Goal: Task Accomplishment & Management: Use online tool/utility

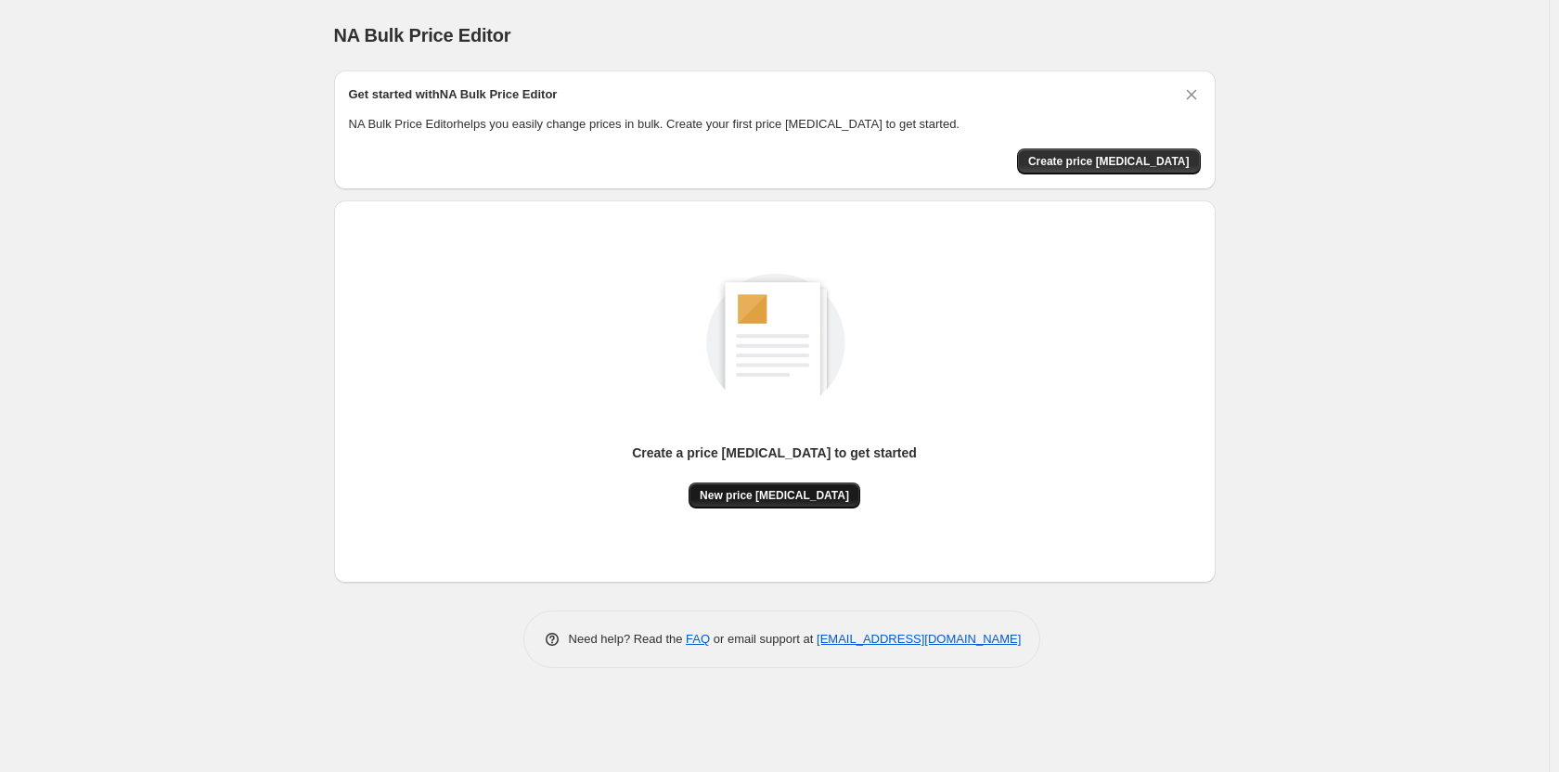
click at [808, 498] on span "New price [MEDICAL_DATA]" at bounding box center [774, 495] width 149 height 15
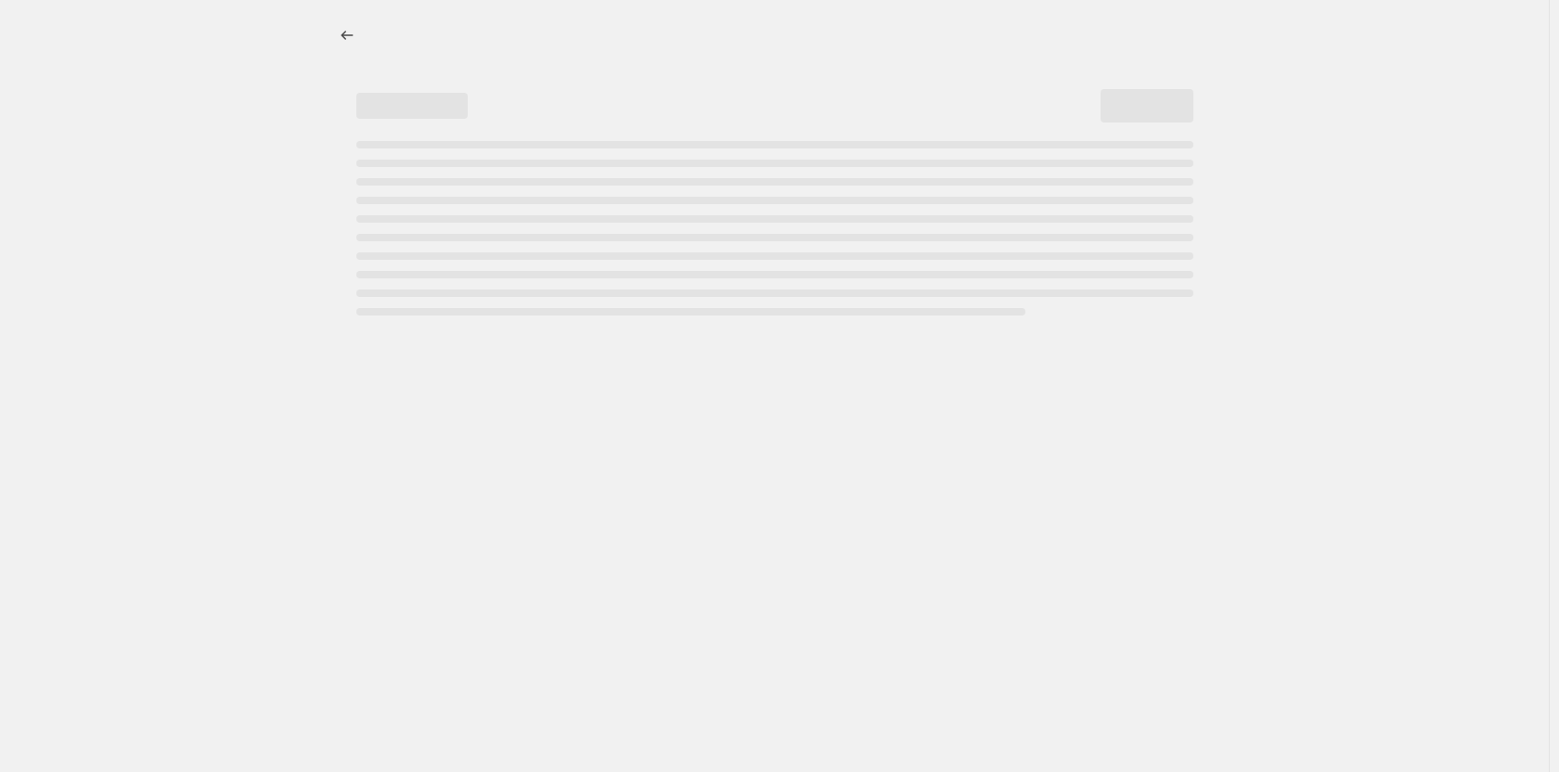
select select "percentage"
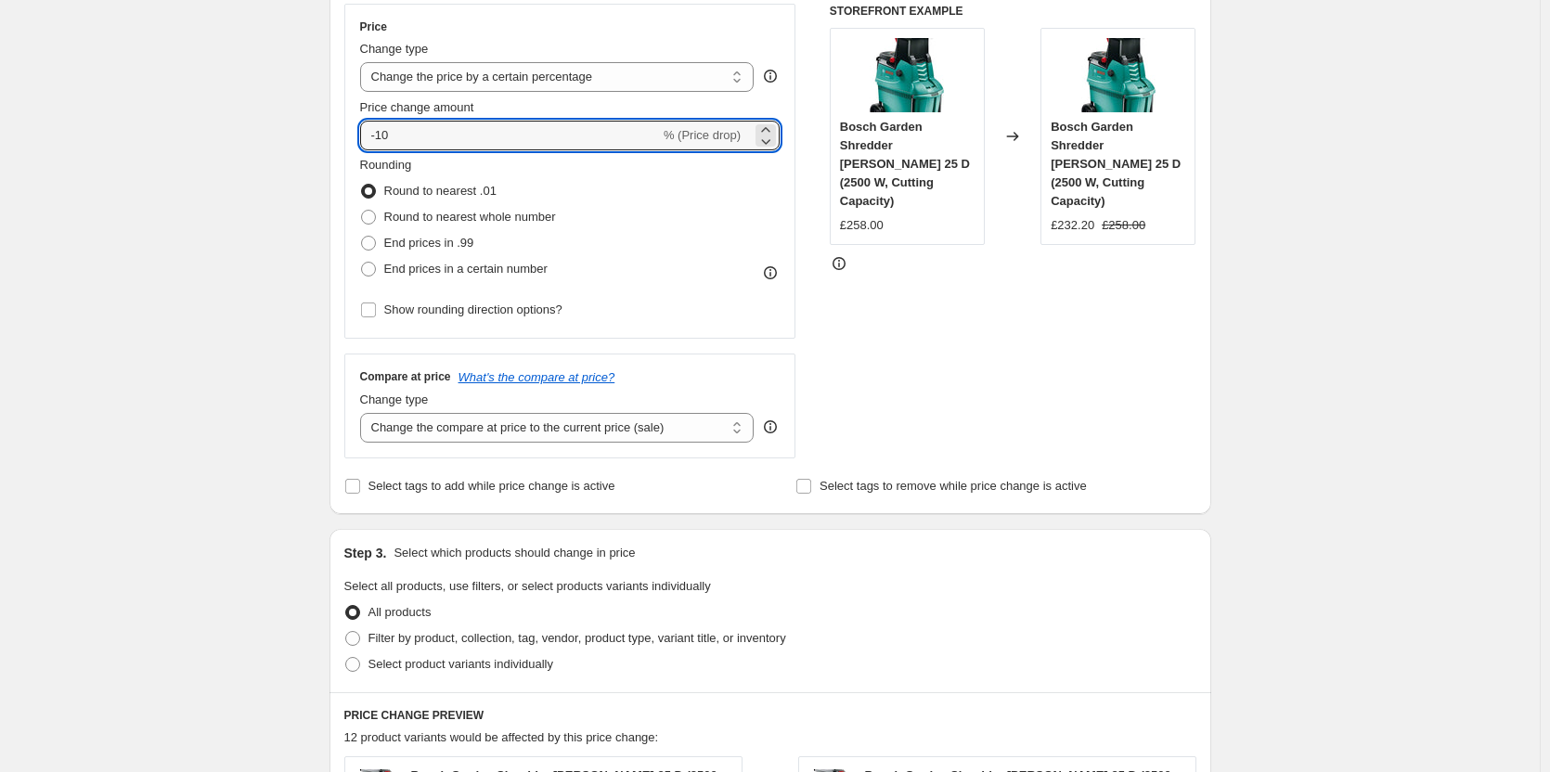
scroll to position [180, 0]
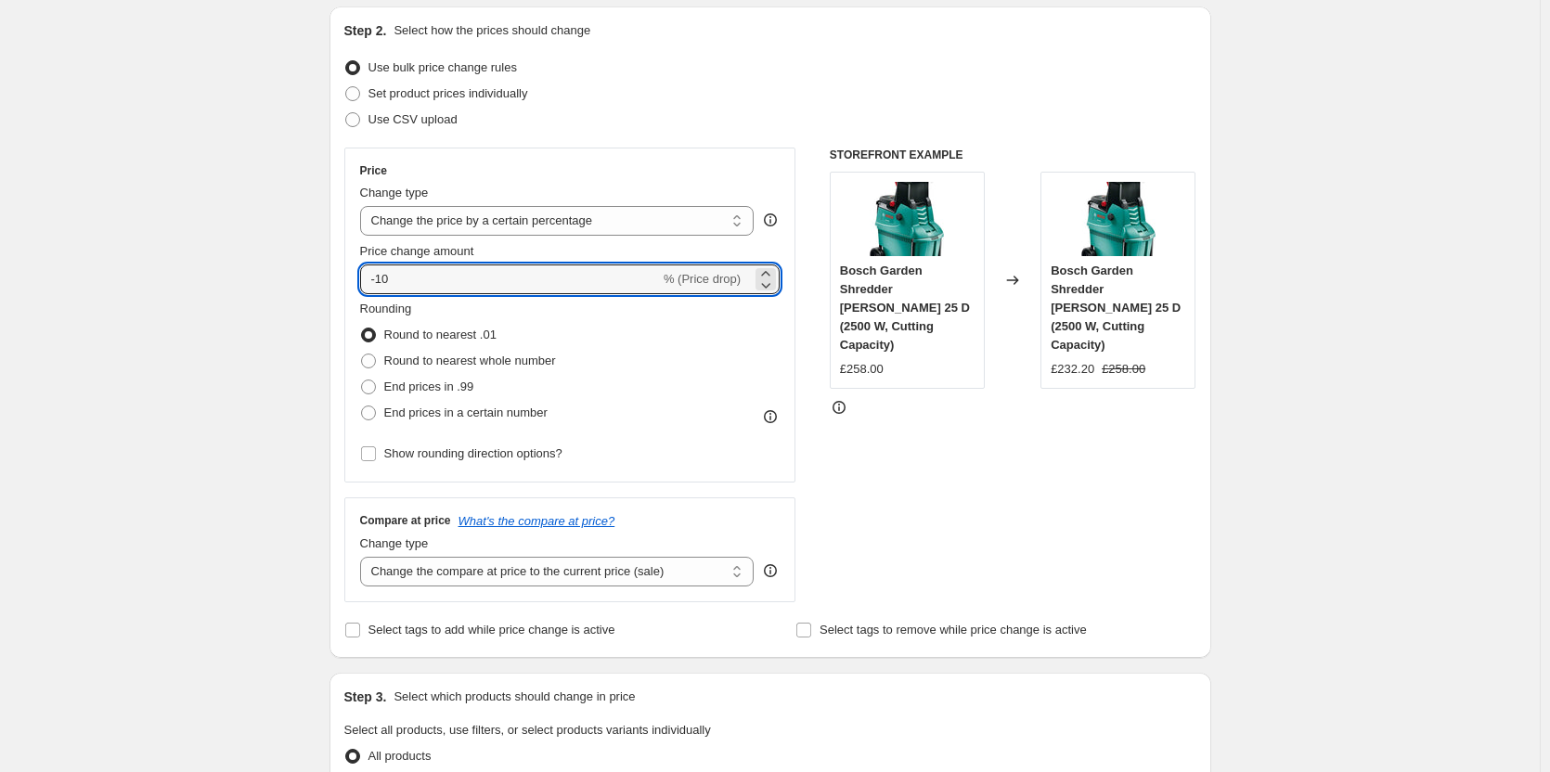
drag, startPoint x: 381, startPoint y: 10, endPoint x: 423, endPoint y: 3, distance: 42.4
click at [423, 3] on div "Step 1. Optionally give your price [MEDICAL_DATA] a title (eg "March 30% off sa…" at bounding box center [763, 708] width 897 height 1692
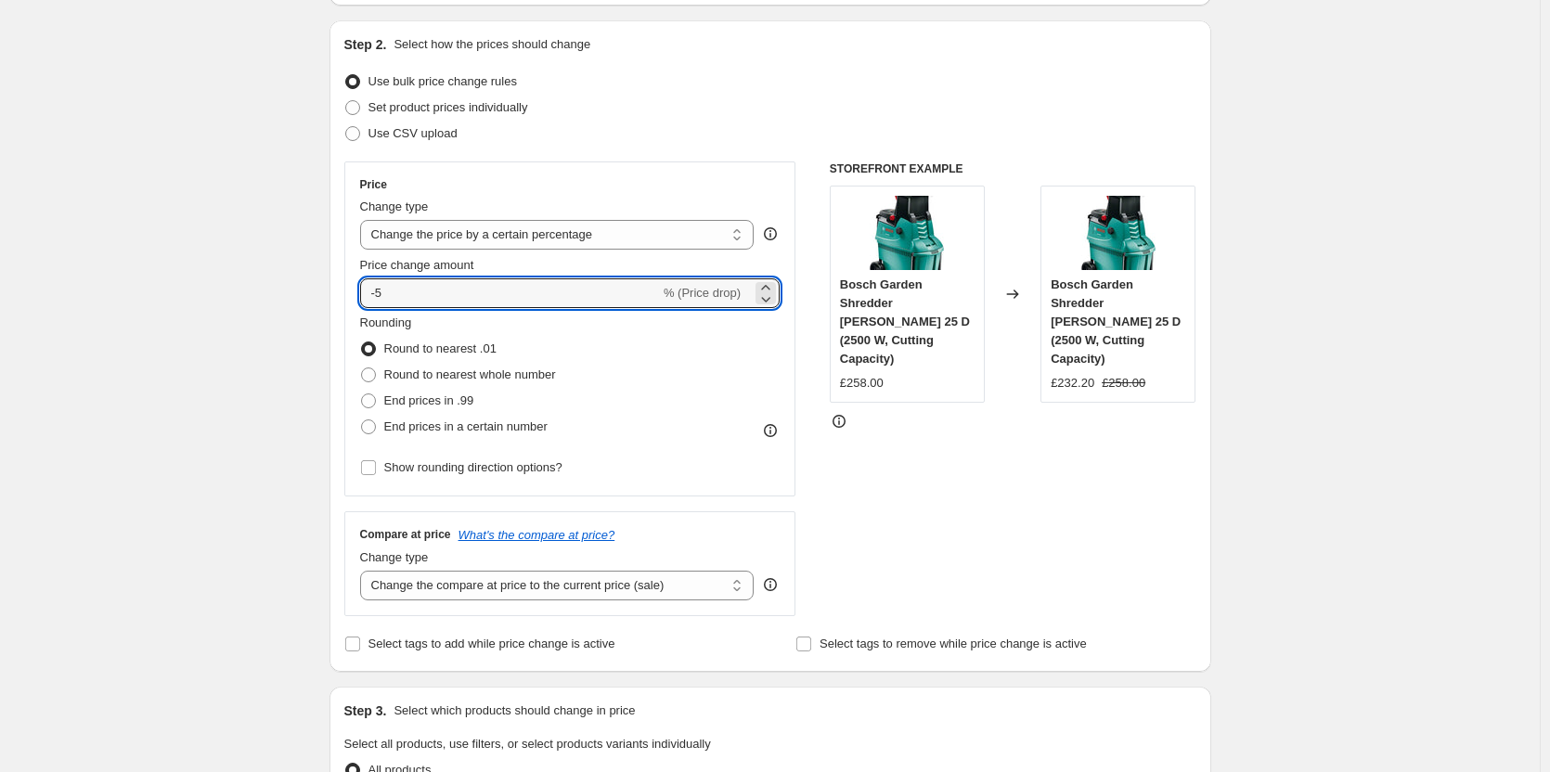
type input "-5"
click at [291, 302] on div "Create new price [MEDICAL_DATA]. This page is ready Create new price [MEDICAL_D…" at bounding box center [770, 750] width 1540 height 1861
click at [461, 289] on input "-5" at bounding box center [510, 293] width 300 height 30
click at [386, 316] on span "Rounding" at bounding box center [386, 323] width 52 height 14
click at [440, 289] on input "-10" at bounding box center [510, 293] width 300 height 30
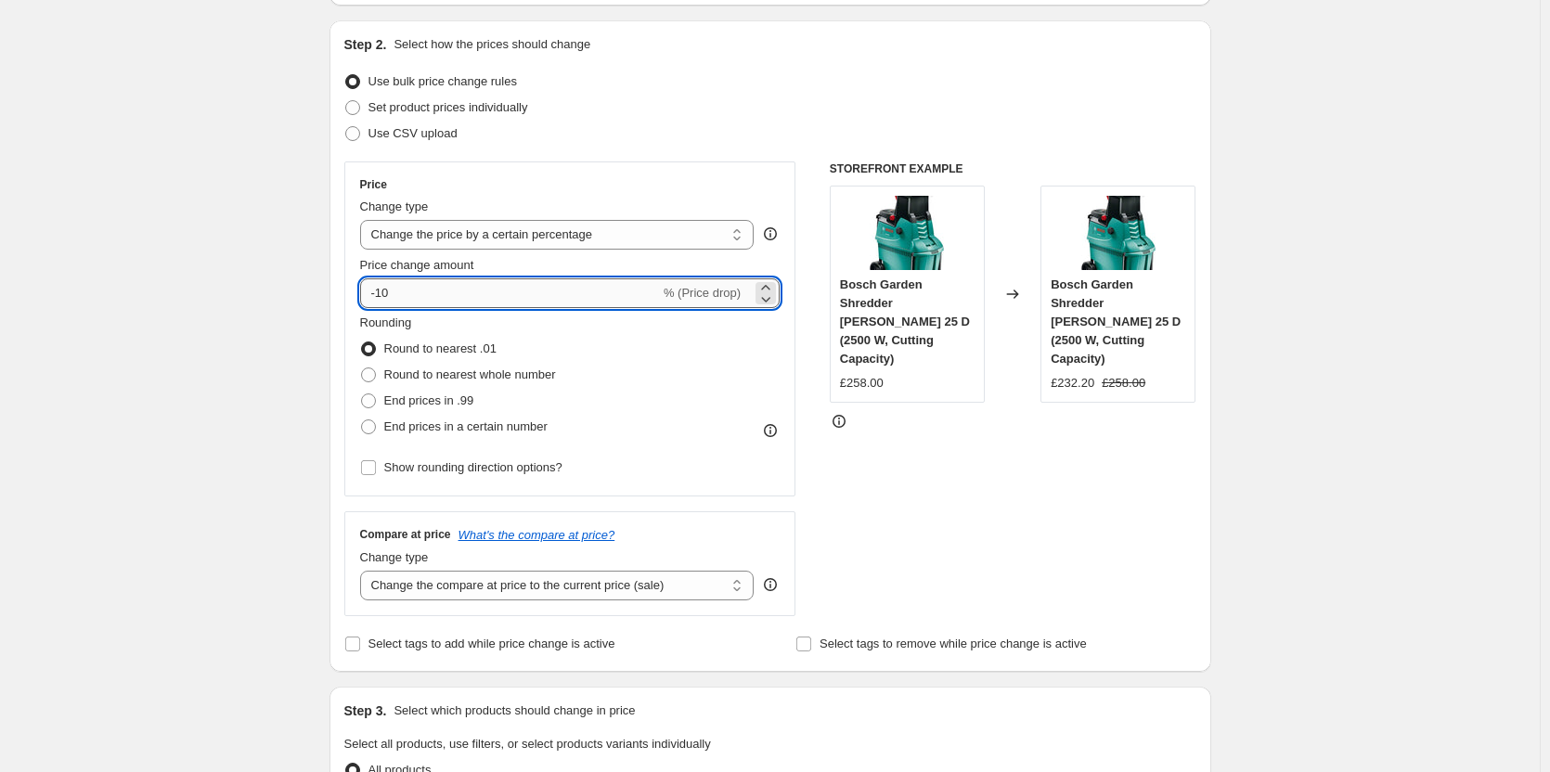
type input "-1"
type input "-7"
click at [111, 278] on div "Create new price [MEDICAL_DATA]. This page is ready Create new price [MEDICAL_D…" at bounding box center [770, 750] width 1540 height 1861
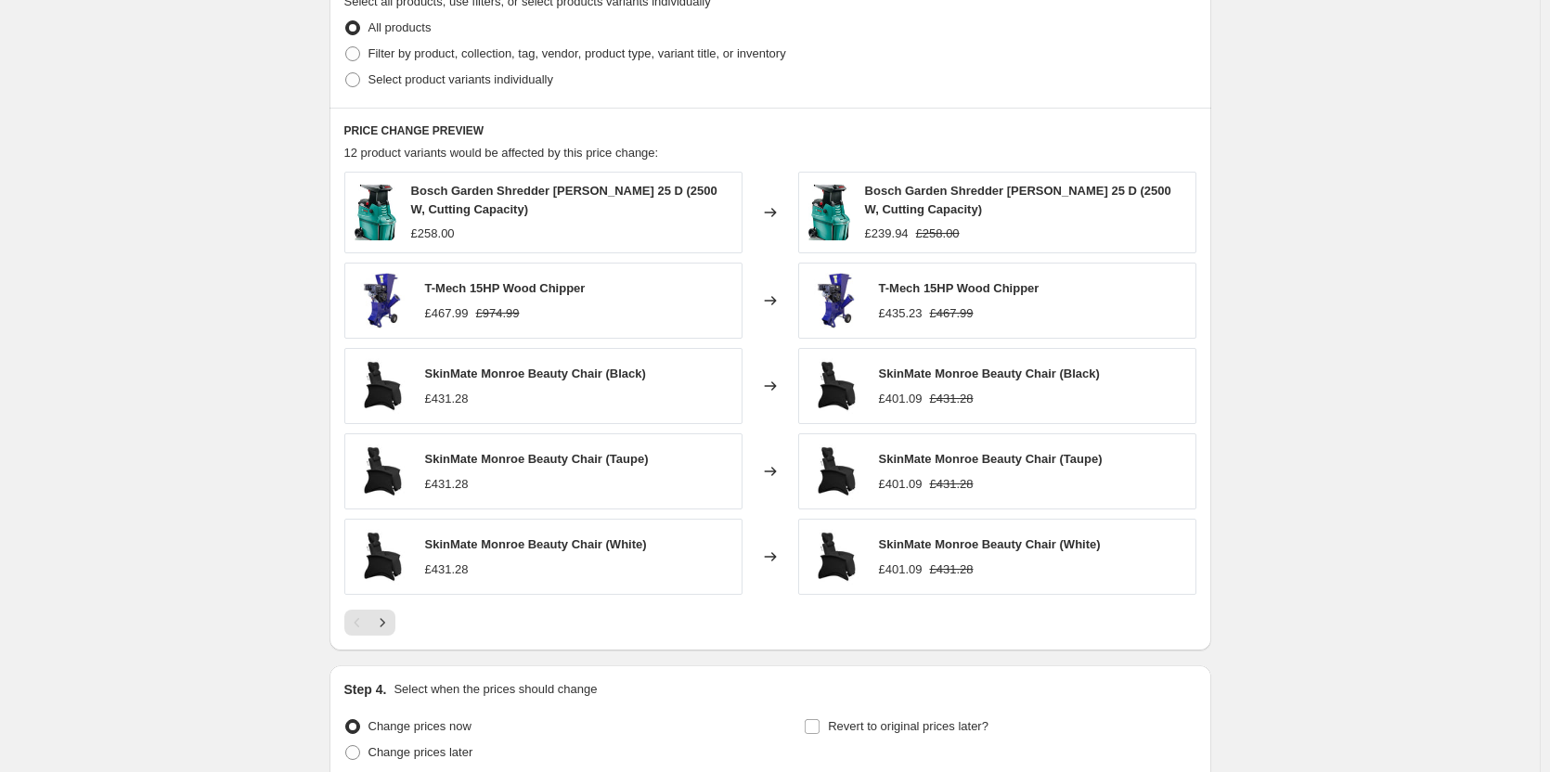
scroll to position [458, 0]
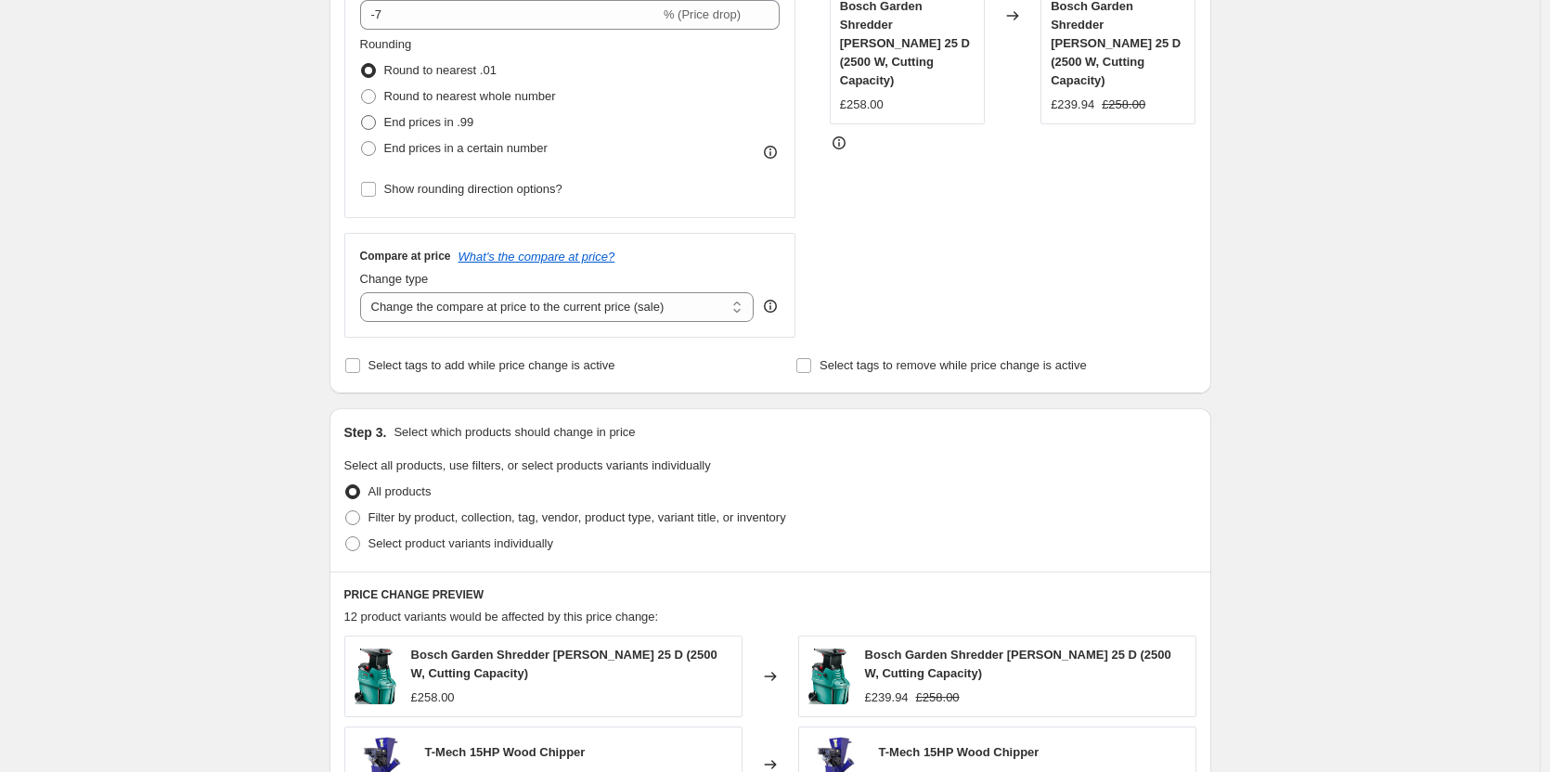
click at [455, 123] on span "End prices in .99" at bounding box center [429, 122] width 90 height 14
click at [362, 116] on input "End prices in .99" at bounding box center [361, 115] width 1 height 1
radio input "true"
click at [297, 186] on div "Create new price [MEDICAL_DATA]. This page is ready Create new price [MEDICAL_D…" at bounding box center [770, 472] width 1540 height 1861
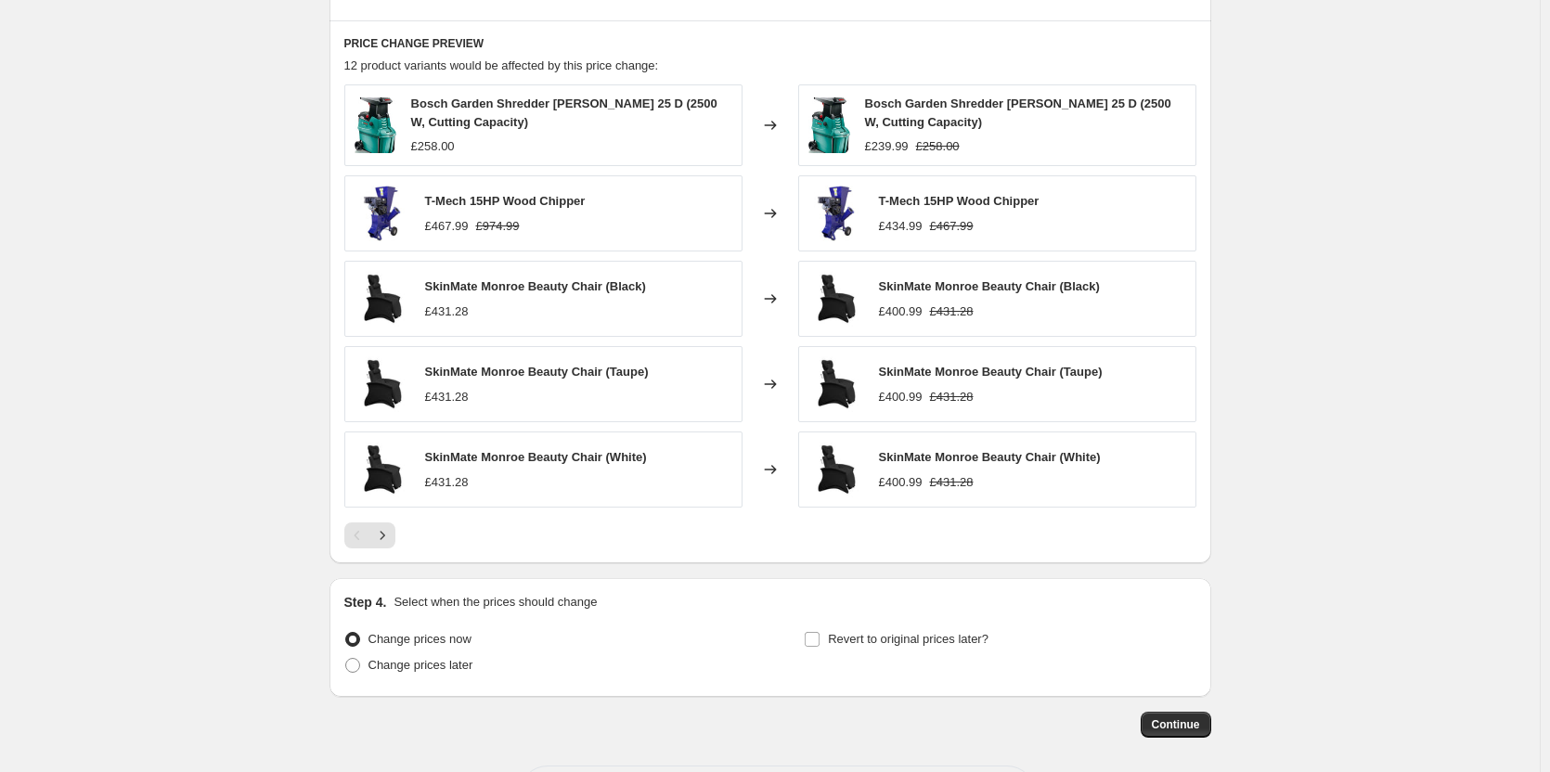
scroll to position [1090, 0]
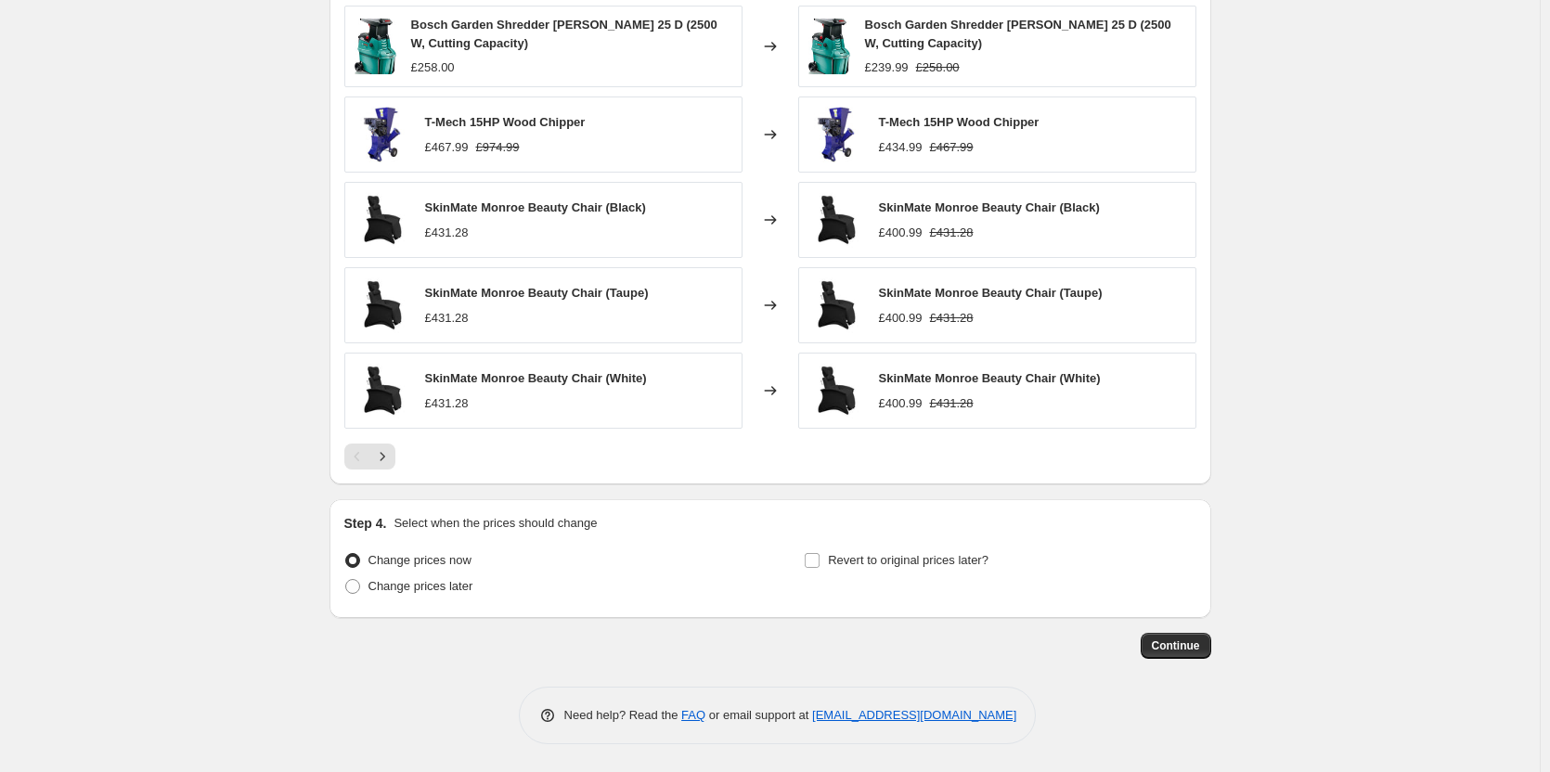
click at [1181, 652] on span "Continue" at bounding box center [1176, 646] width 48 height 15
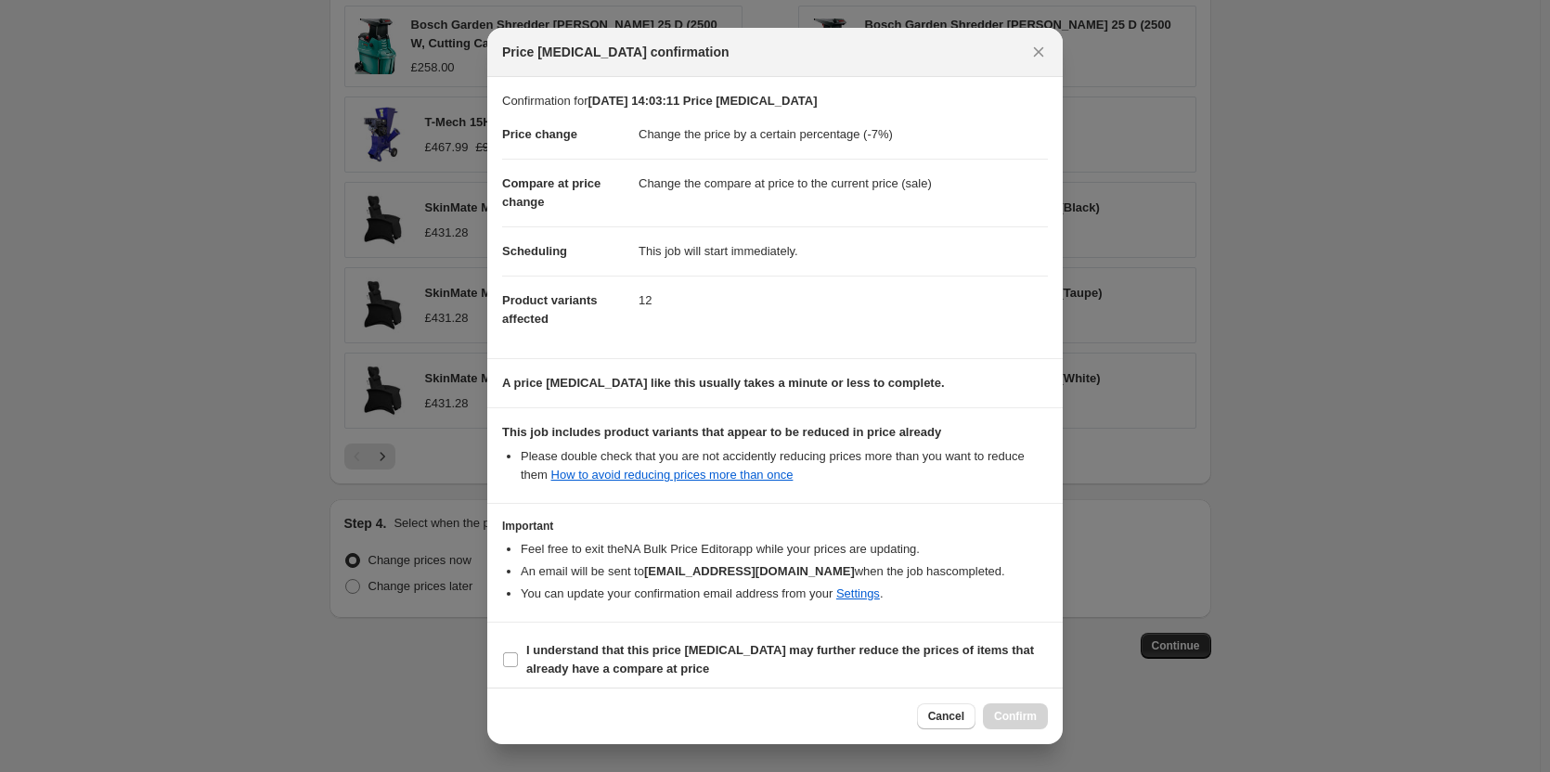
click at [578, 682] on section "I understand that this price [MEDICAL_DATA] may further reduce the prices of it…" at bounding box center [774, 660] width 575 height 74
click at [591, 655] on b "I understand that this price [MEDICAL_DATA] may further reduce the prices of it…" at bounding box center [780, 659] width 508 height 32
click at [518, 655] on input "I understand that this price [MEDICAL_DATA] may further reduce the prices of it…" at bounding box center [510, 659] width 15 height 15
checkbox input "true"
click at [1016, 722] on span "Confirm" at bounding box center [1015, 716] width 43 height 15
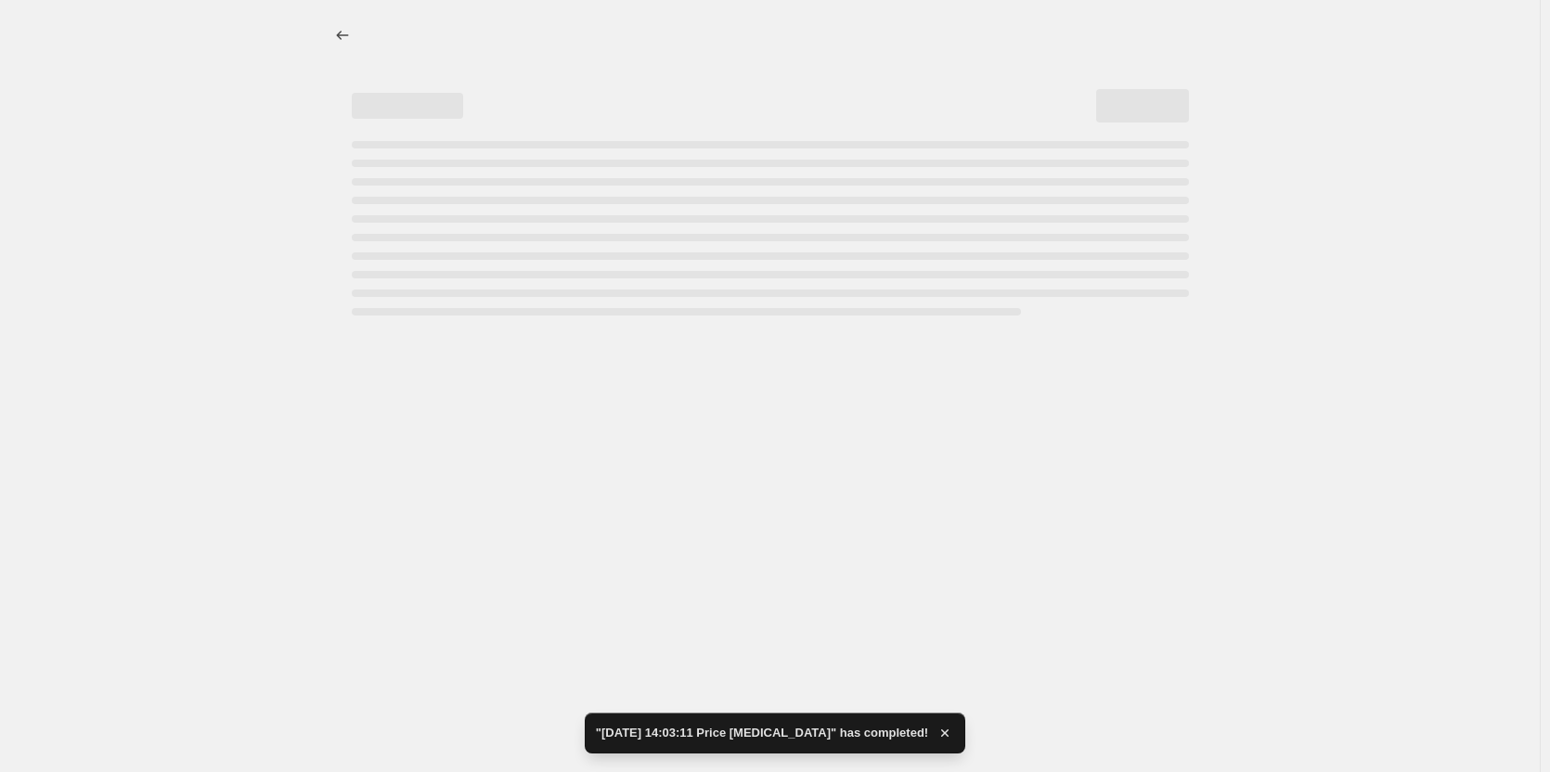
select select "percentage"
